Goal: Task Accomplishment & Management: Use online tool/utility

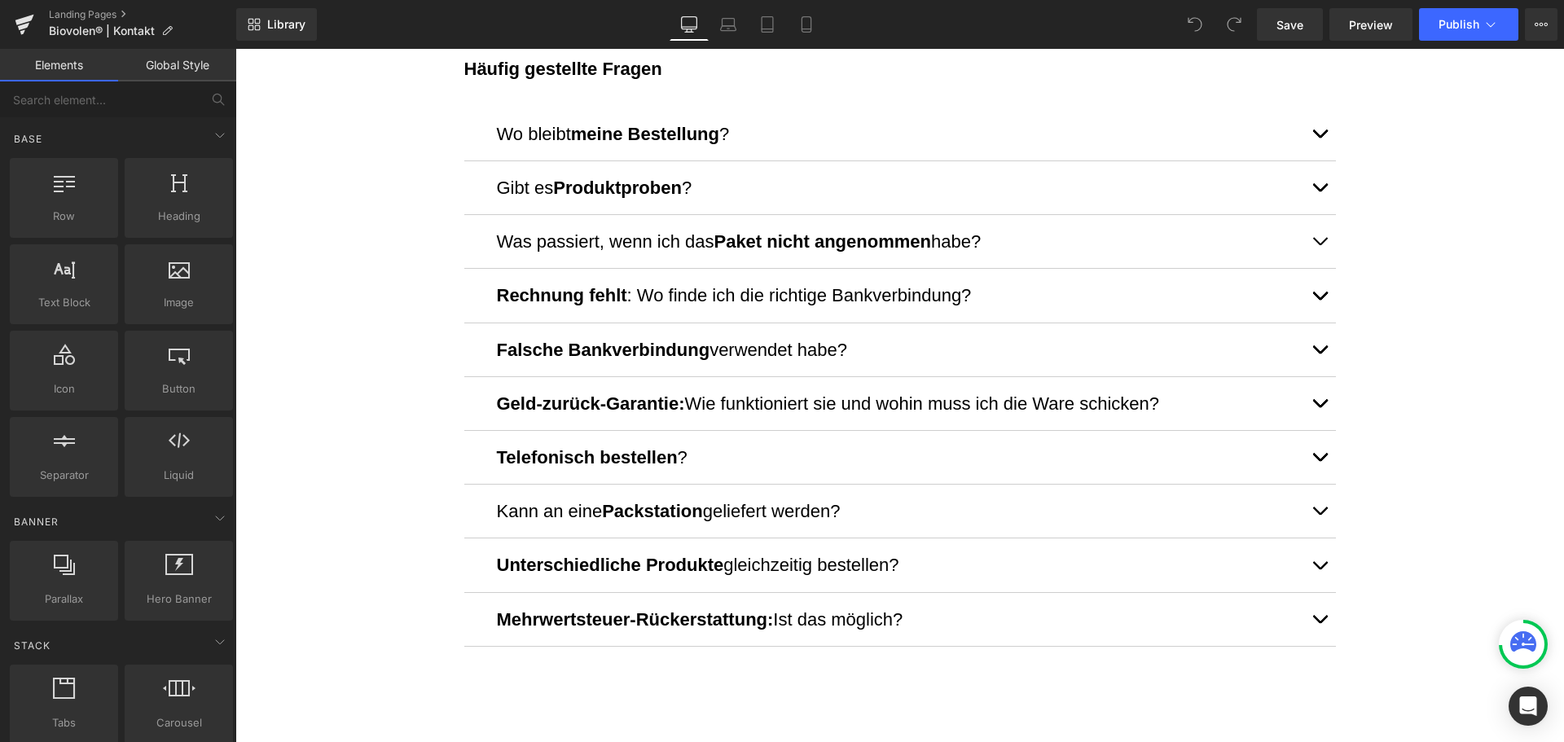
scroll to position [977, 0]
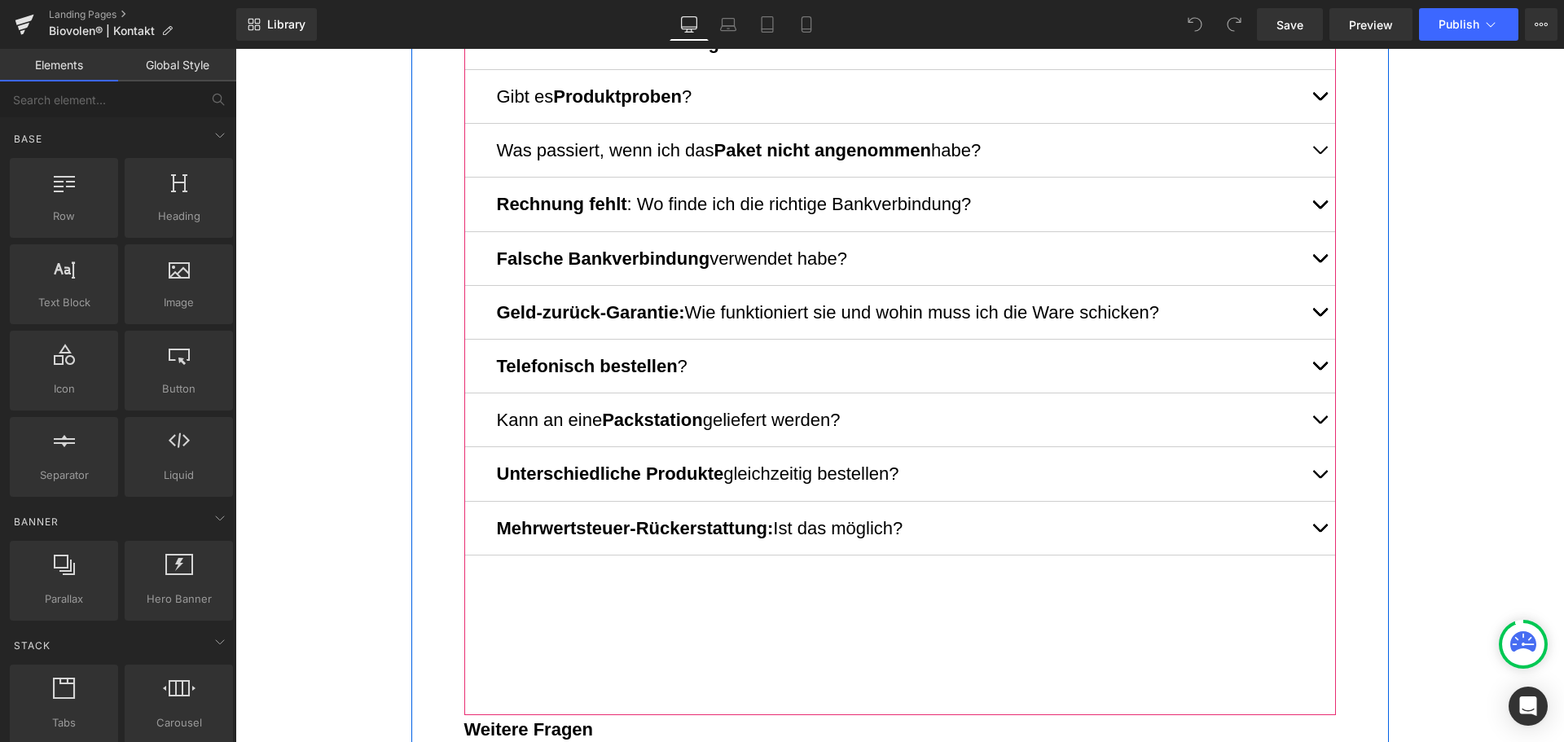
click at [1319, 370] on span "button" at bounding box center [1319, 370] width 0 height 0
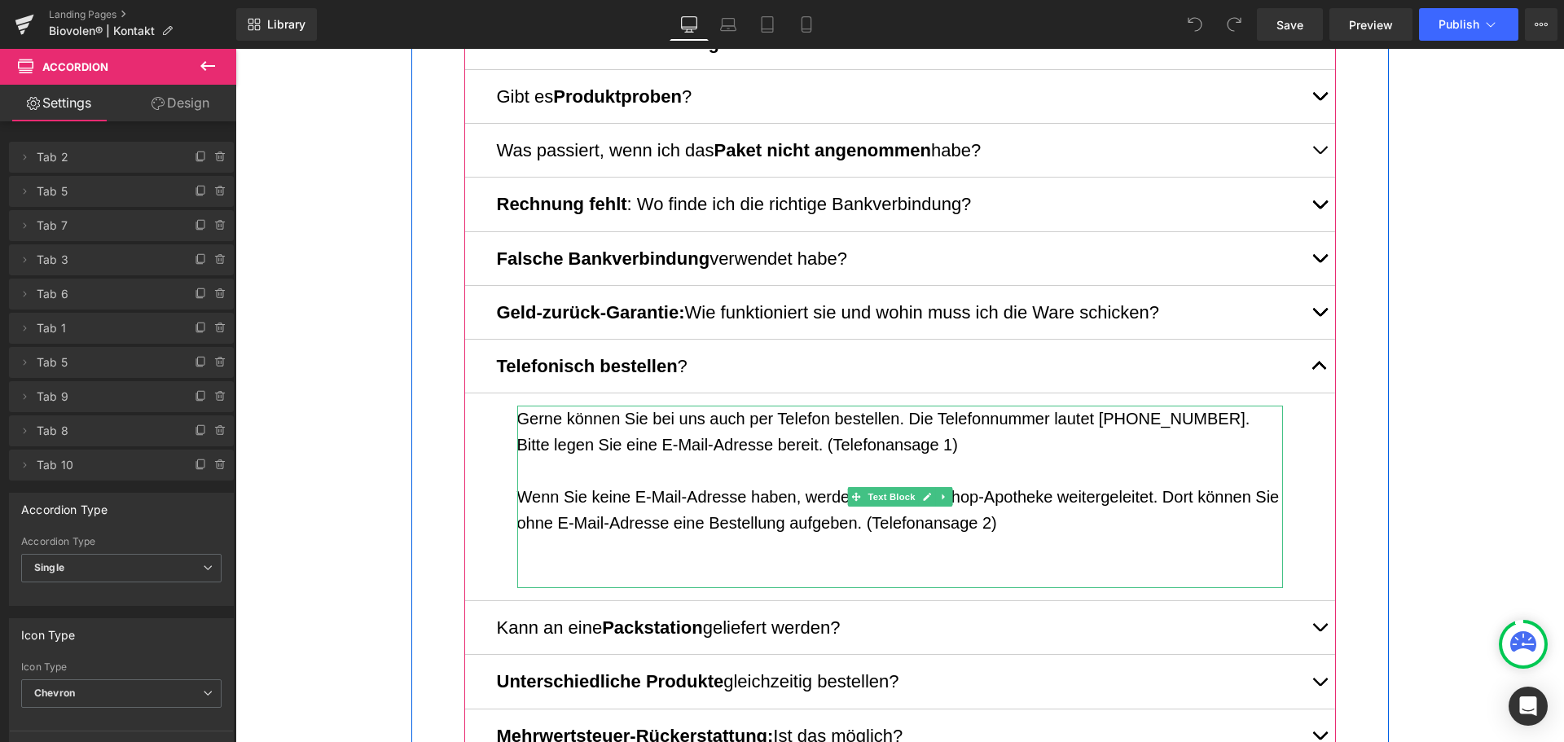
click at [1030, 497] on p "Wenn Sie keine E-Mail-Adresse haben, werden Sie an die Shop-Apotheke weitergele…" at bounding box center [900, 510] width 766 height 52
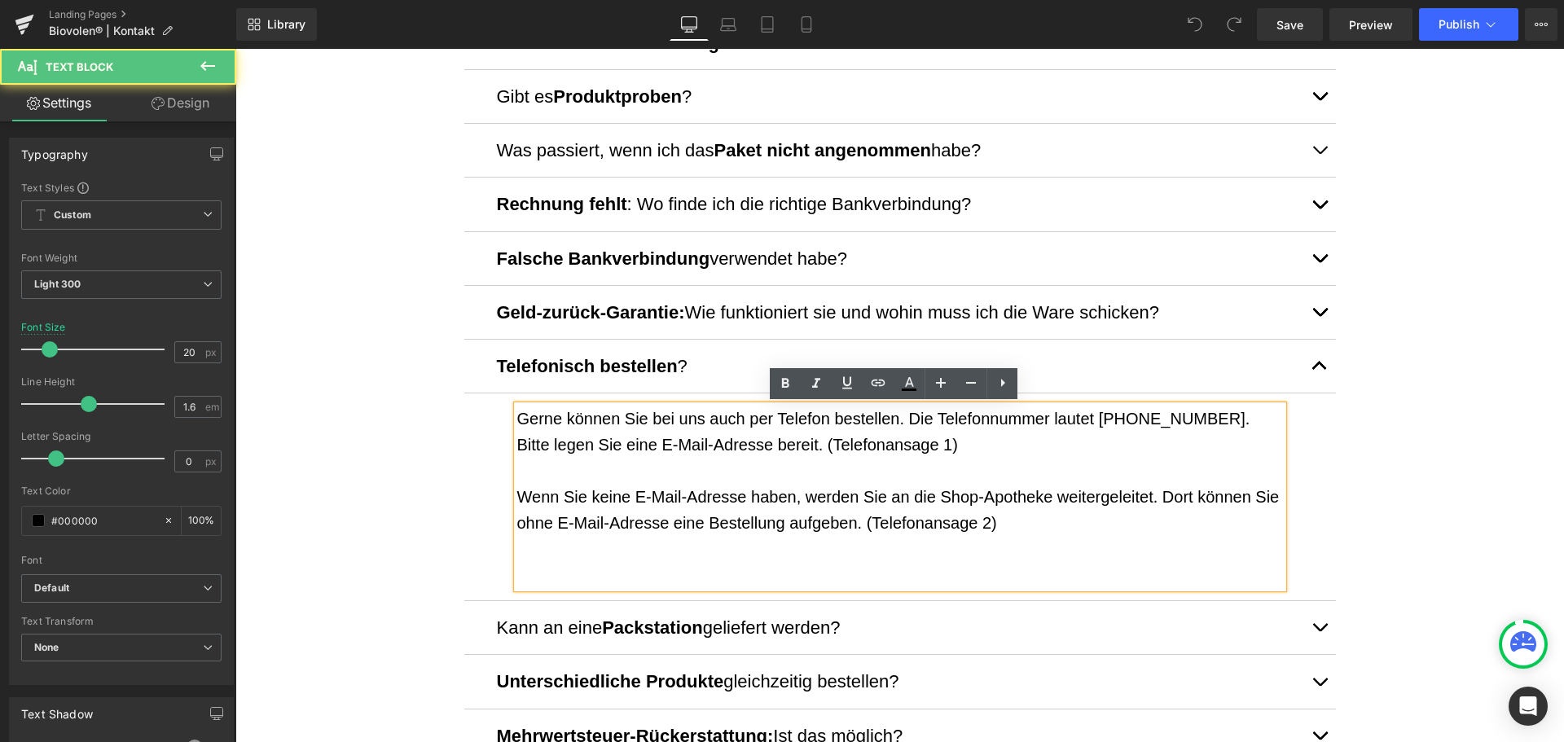
click at [972, 500] on p "Wenn Sie keine E-Mail-Adresse haben, werden Sie an die Shop-Apotheke weitergele…" at bounding box center [900, 510] width 766 height 52
click at [960, 498] on p "Wenn Sie keine E-Mail-Adresse haben, werden Sie an die Shop-Apotheke weitergele…" at bounding box center [900, 510] width 766 height 52
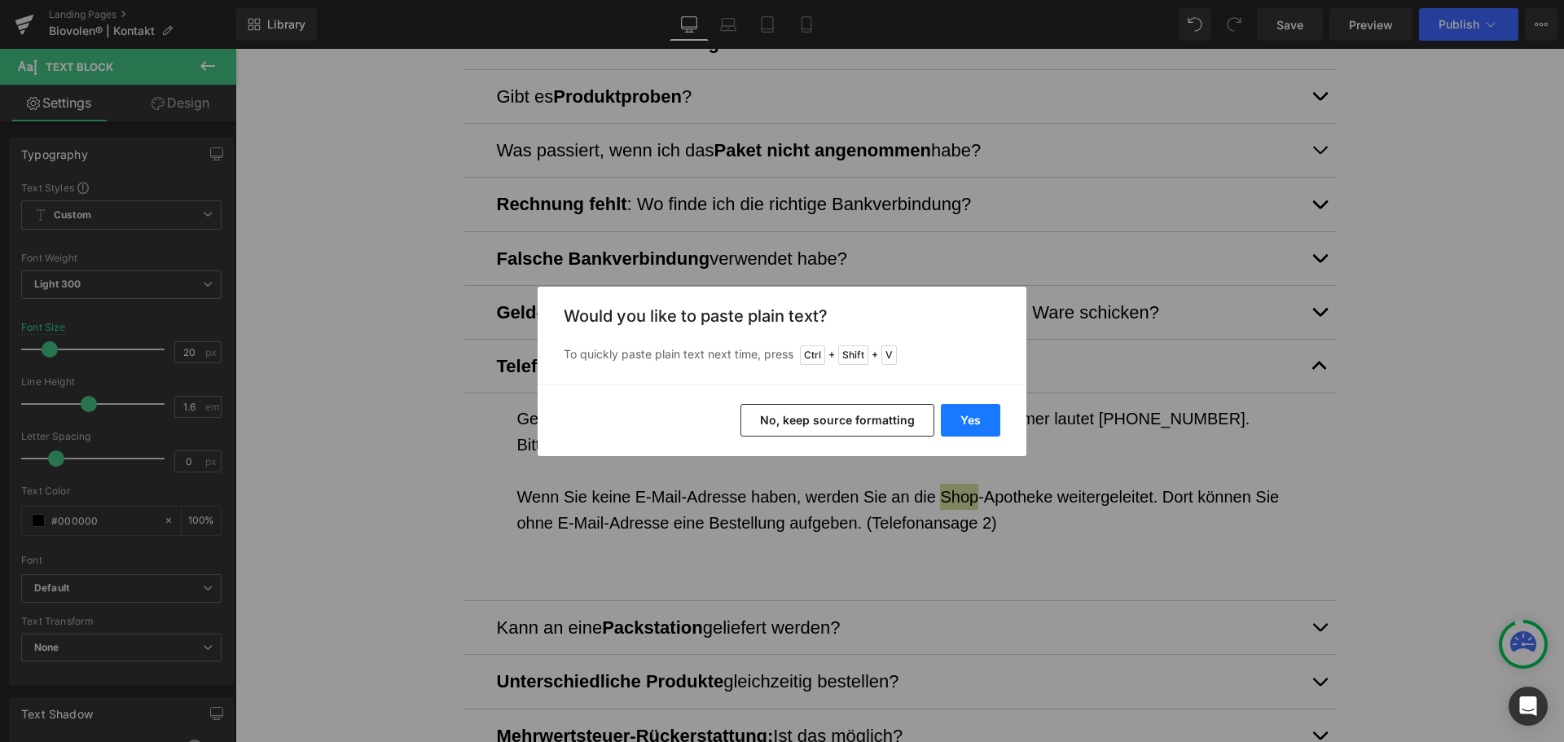
click at [983, 405] on button "Yes" at bounding box center [970, 420] width 59 height 33
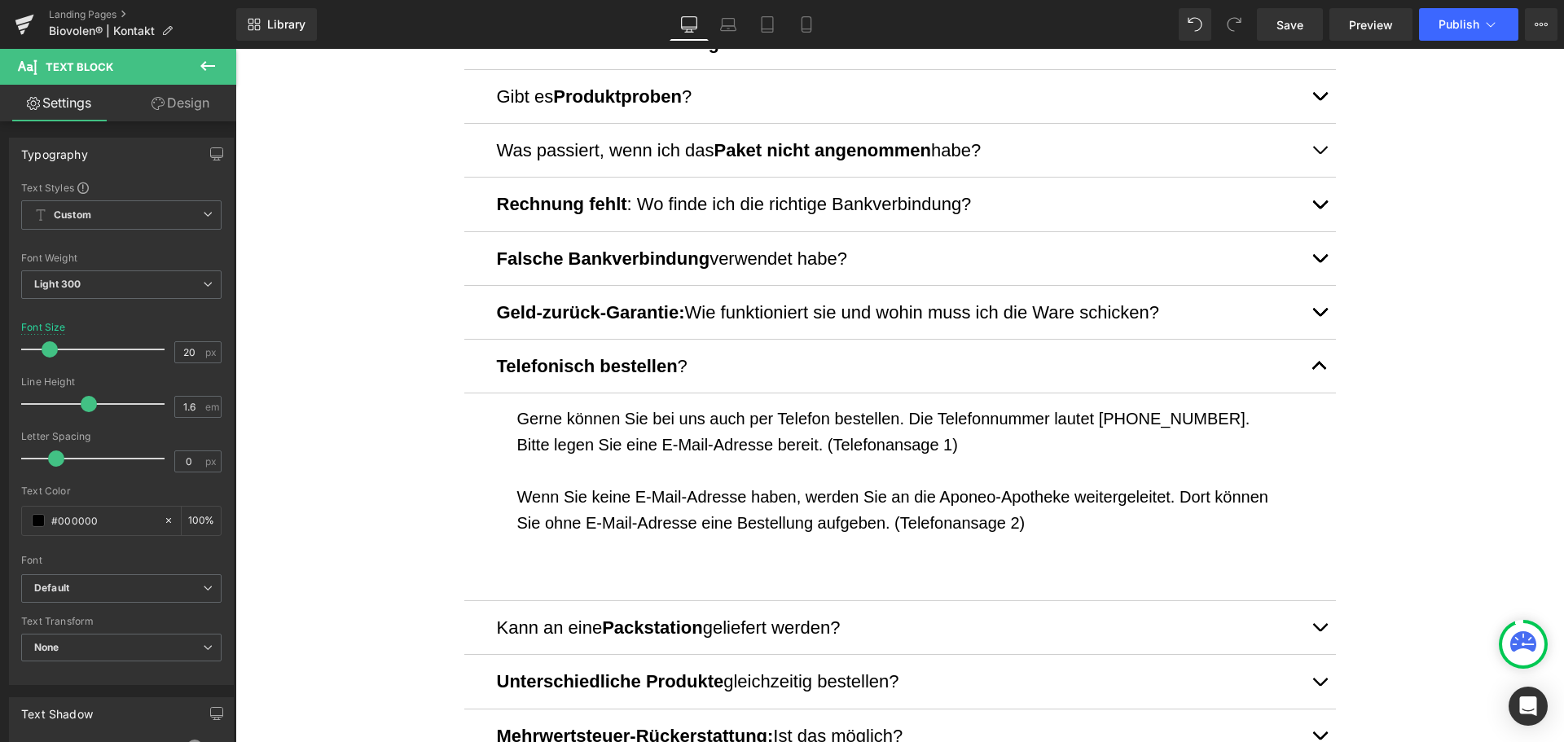
click at [1461, 44] on div "Library Desktop Desktop Laptop Tablet Mobile Save Preview Publish Scheduled Vie…" at bounding box center [900, 24] width 1328 height 49
click at [1458, 35] on button "Publish" at bounding box center [1468, 24] width 99 height 33
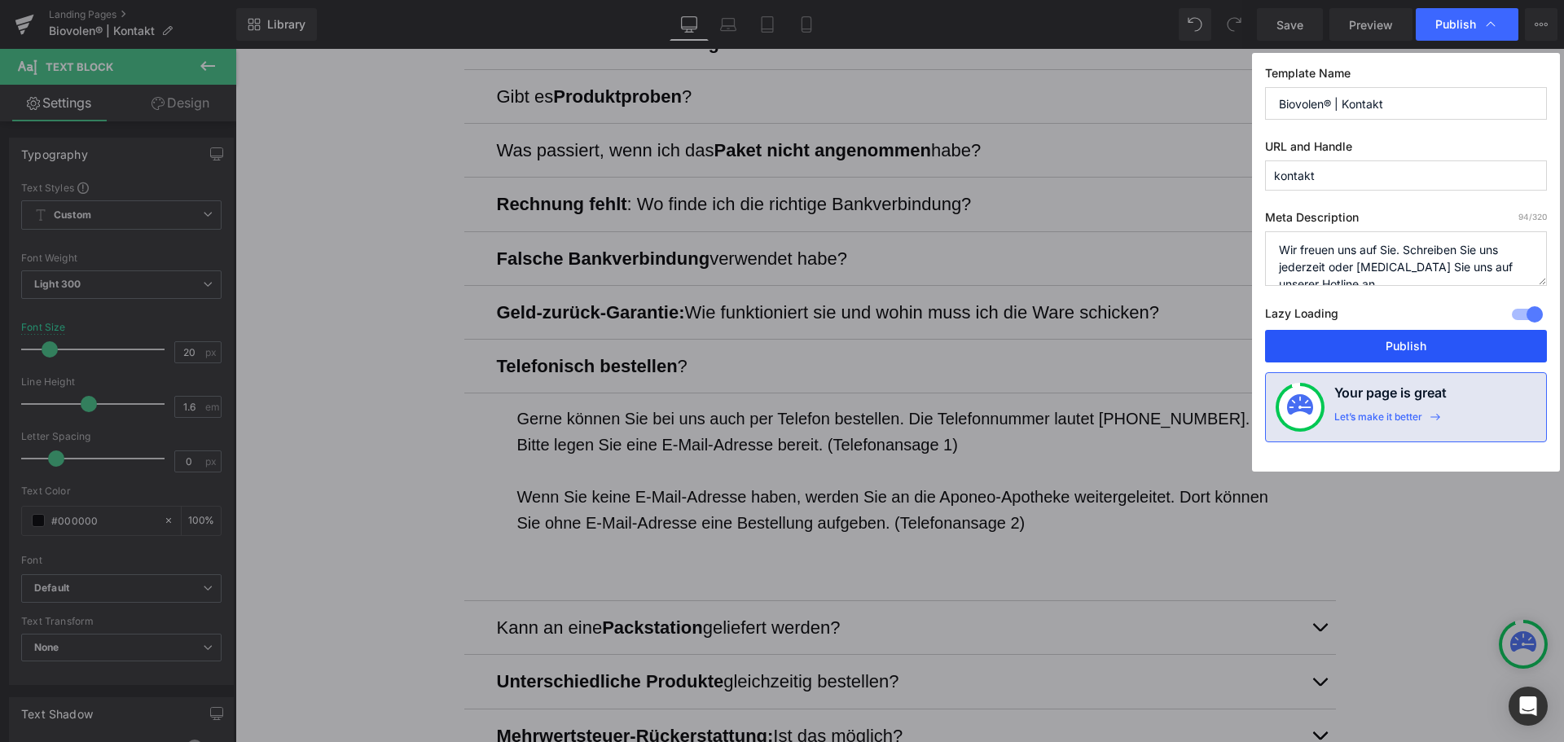
click at [1368, 343] on button "Publish" at bounding box center [1406, 346] width 282 height 33
